Goal: Ask a question

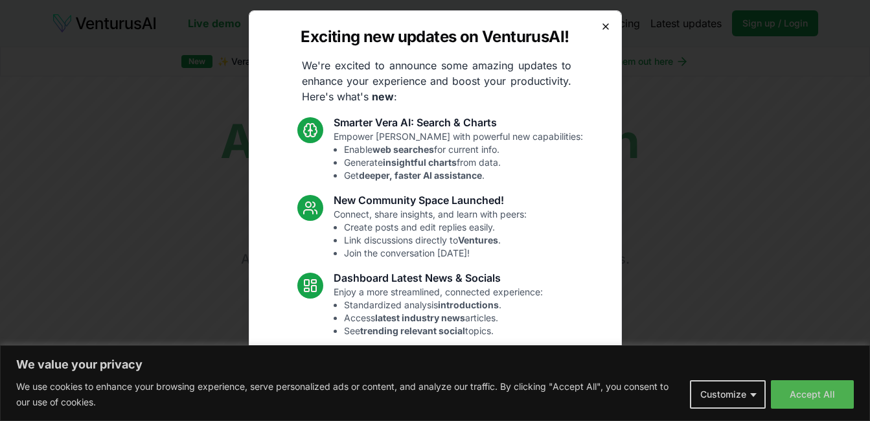
click at [601, 27] on icon "button" at bounding box center [606, 26] width 10 height 10
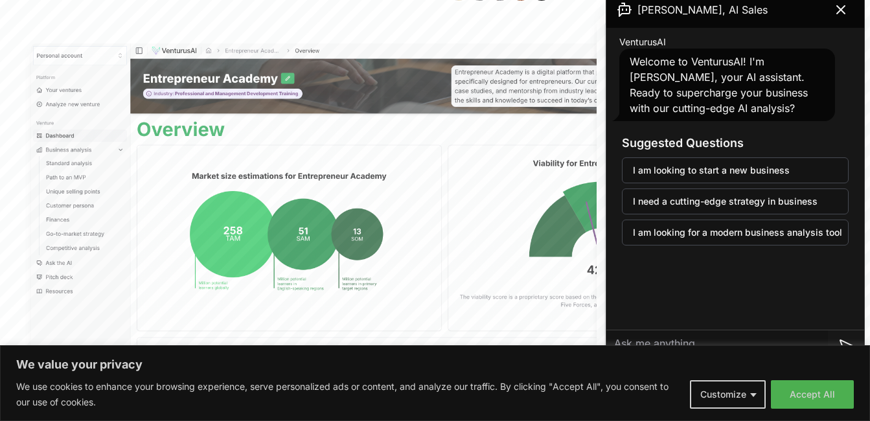
scroll to position [341, 0]
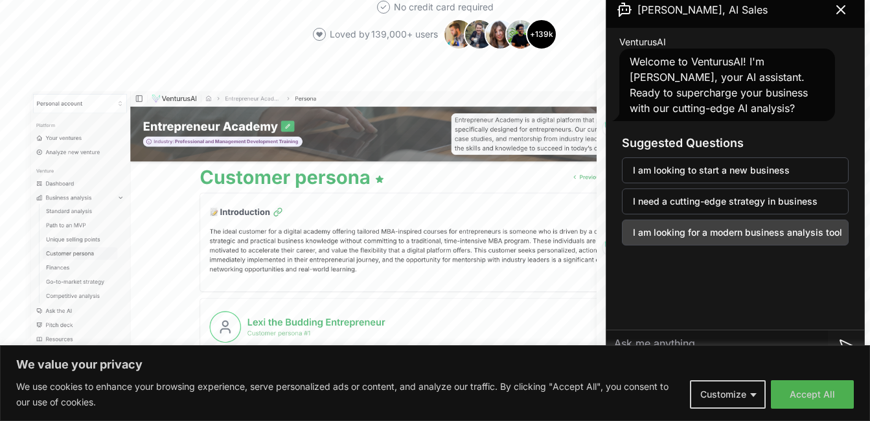
click at [720, 232] on button "I am looking for a modern business analysis tool" at bounding box center [735, 233] width 227 height 26
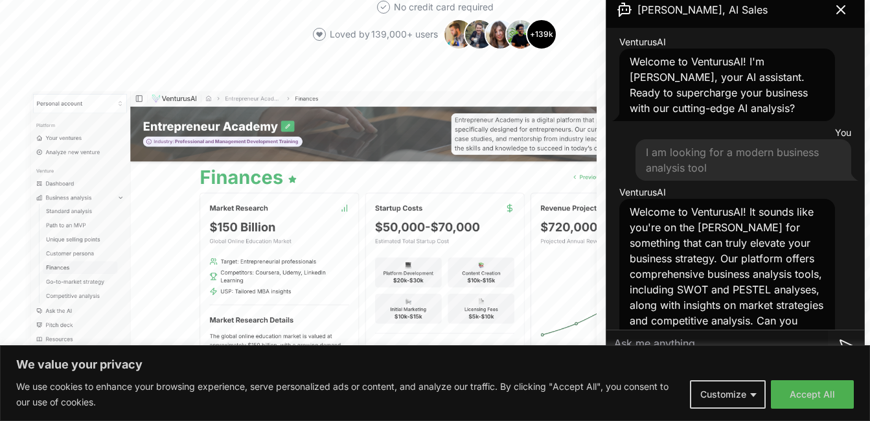
scroll to position [74, 0]
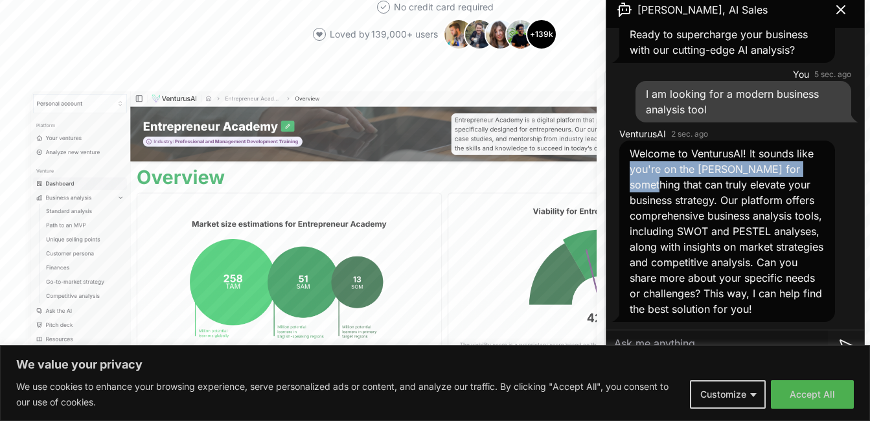
drag, startPoint x: 846, startPoint y: 128, endPoint x: 852, endPoint y: 157, distance: 29.1
click at [852, 157] on div "VenturusAI Welcome to VenturusAI! I'm [PERSON_NAME], your AI assistant. Ready t…" at bounding box center [735, 150] width 258 height 360
drag, startPoint x: 852, startPoint y: 157, endPoint x: 832, endPoint y: 183, distance: 33.3
click at [832, 183] on div "VenturusAI 2 sec. ago Welcome to VenturusAI! It sounds like you're on the [PERS…" at bounding box center [735, 225] width 247 height 200
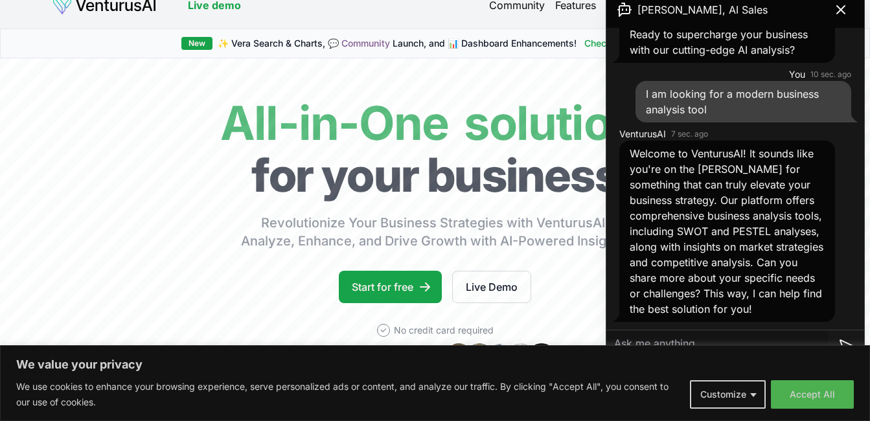
scroll to position [0, 0]
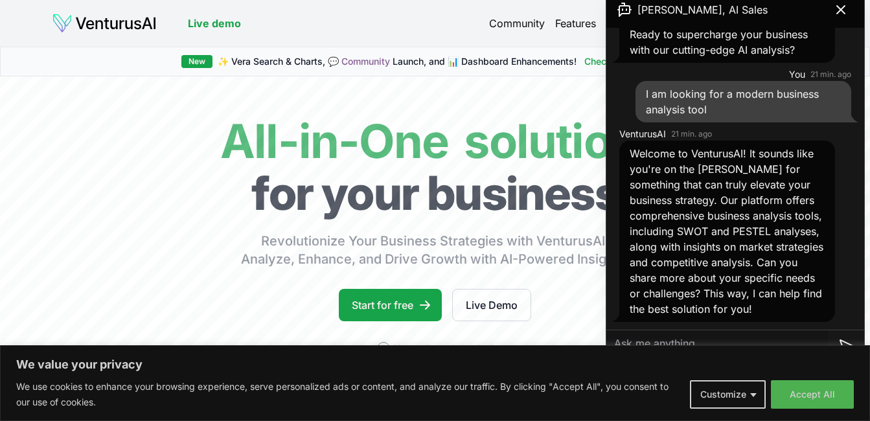
click at [717, 339] on textarea at bounding box center [717, 345] width 222 height 31
type textarea "finanical planner"
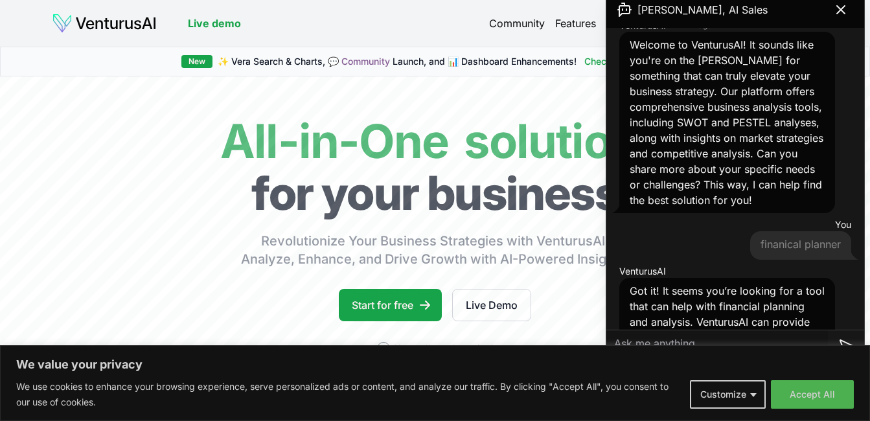
scroll to position [336, 0]
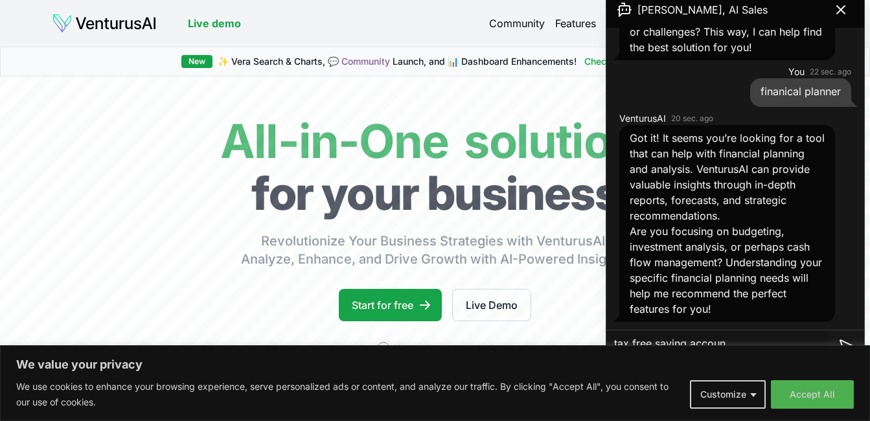
type textarea "tax free saving account"
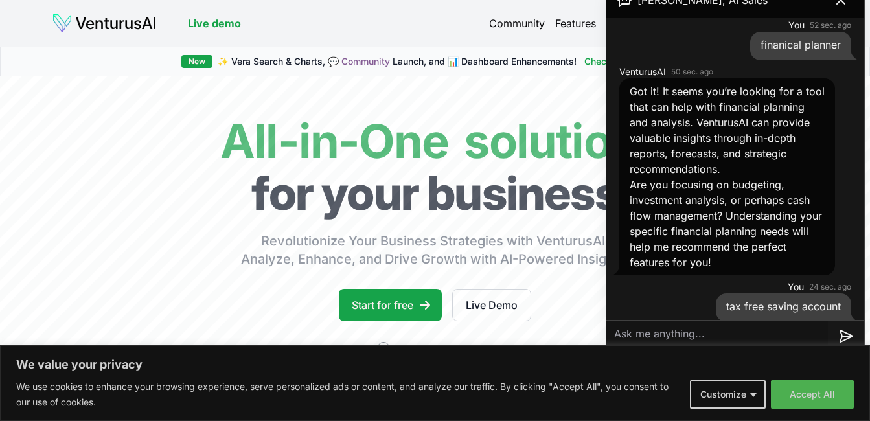
scroll to position [268, 0]
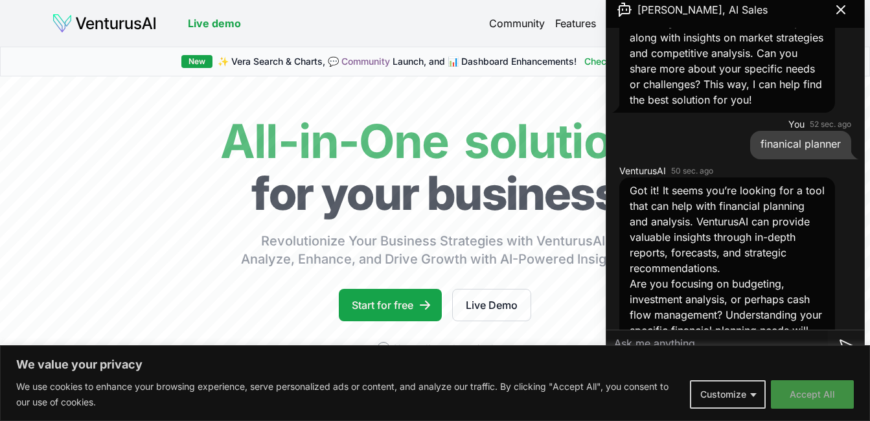
click at [809, 399] on button "Accept All" at bounding box center [812, 394] width 83 height 29
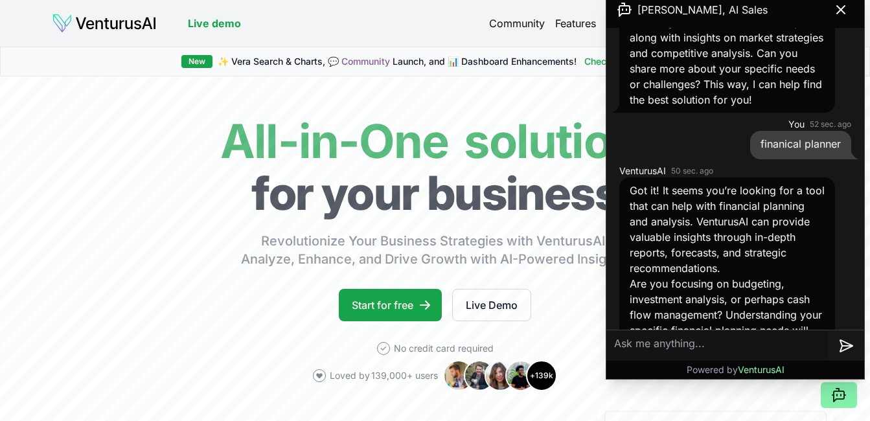
click at [713, 347] on textarea at bounding box center [717, 345] width 222 height 31
click at [840, 6] on icon at bounding box center [841, 10] width 16 height 16
